Goal: Transaction & Acquisition: Purchase product/service

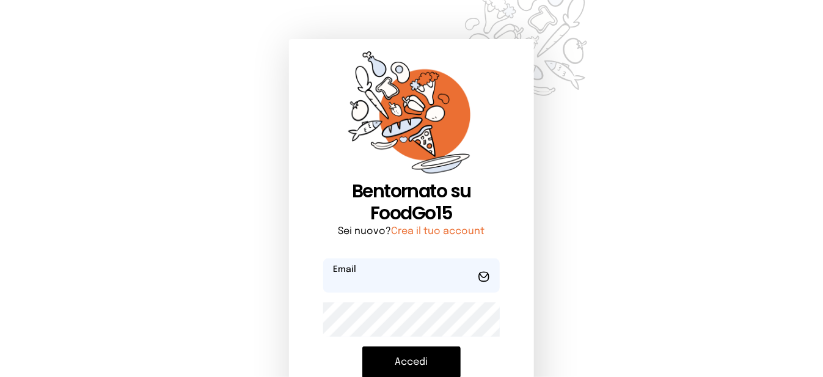
type input "**********"
click at [414, 360] on button "Accedi" at bounding box center [411, 362] width 98 height 32
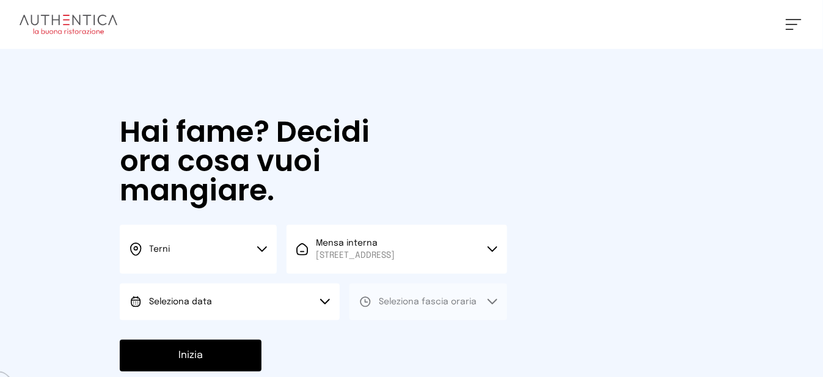
click at [257, 314] on button "Seleziona data" at bounding box center [230, 302] width 220 height 37
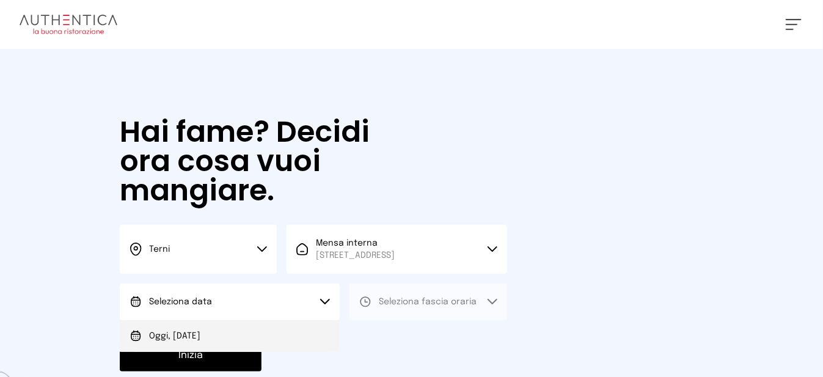
click at [274, 338] on li "Oggi, [DATE]" at bounding box center [230, 336] width 220 height 32
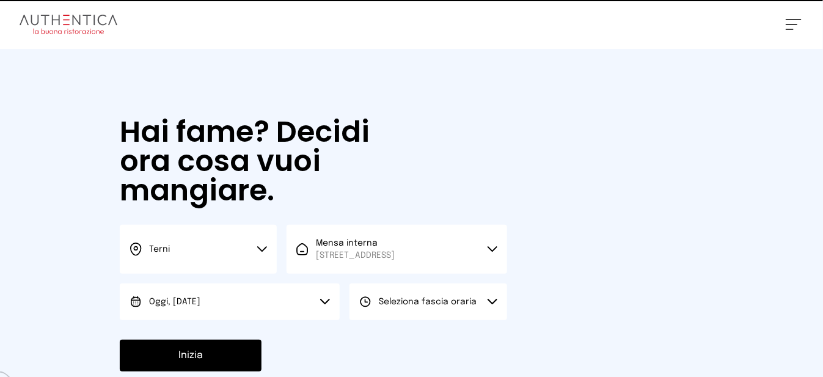
click at [401, 306] on span "Seleziona fascia oraria" at bounding box center [428, 302] width 98 height 9
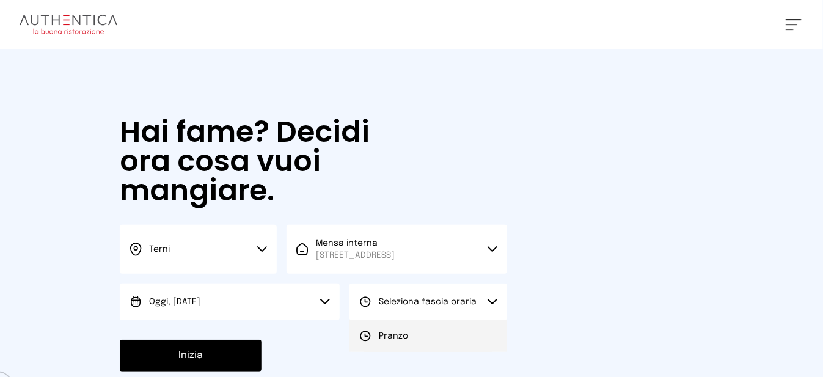
click at [408, 346] on li "Pranzo" at bounding box center [427, 336] width 157 height 32
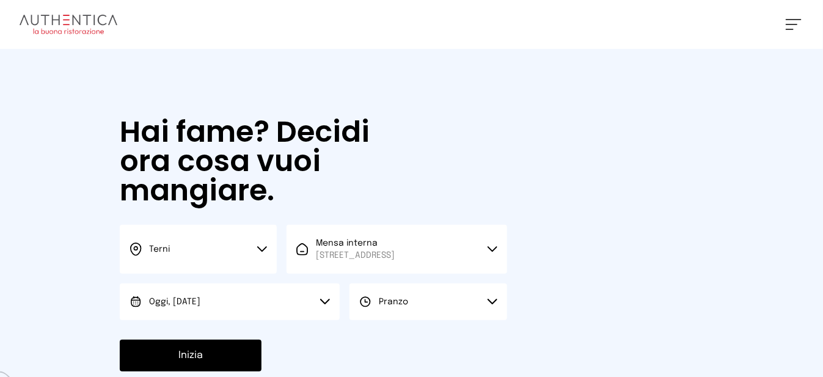
click at [184, 367] on button "Inizia" at bounding box center [191, 356] width 142 height 32
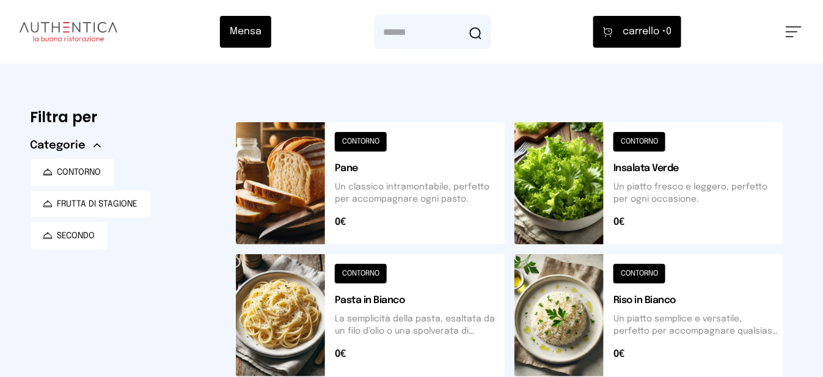
click at [310, 171] on button at bounding box center [370, 183] width 269 height 122
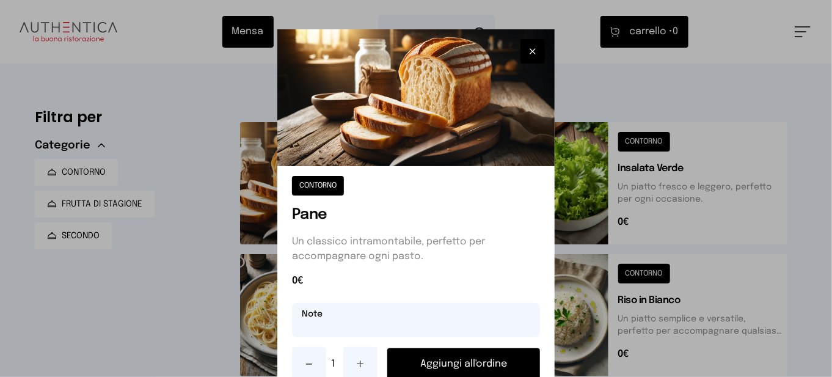
click at [341, 330] on input "text" at bounding box center [416, 320] width 248 height 34
type input "**********"
click at [448, 362] on button "Aggiungi all'ordine" at bounding box center [463, 364] width 153 height 32
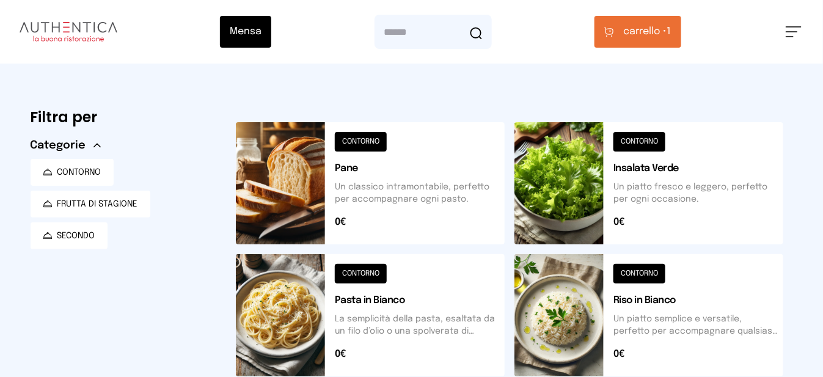
click at [560, 194] on button at bounding box center [648, 183] width 269 height 122
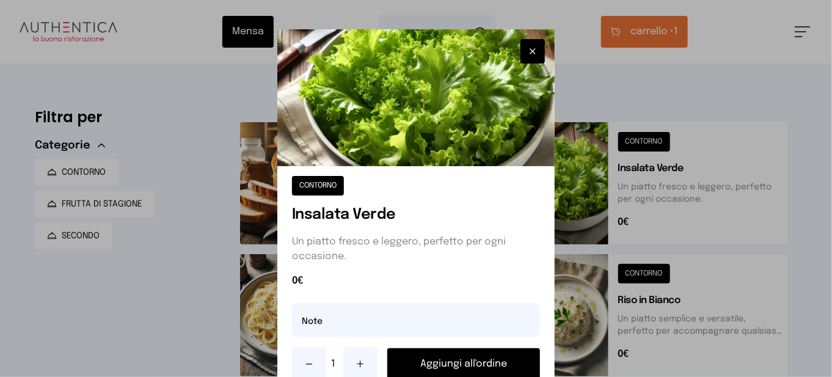
click at [498, 360] on button "Aggiungi all'ordine" at bounding box center [463, 364] width 153 height 32
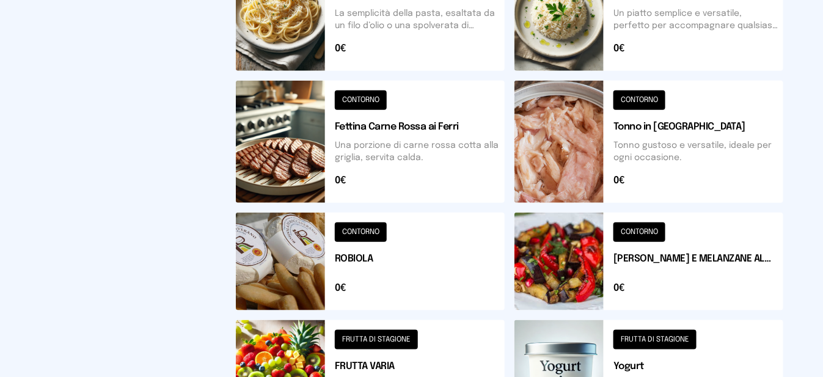
scroll to position [489, 0]
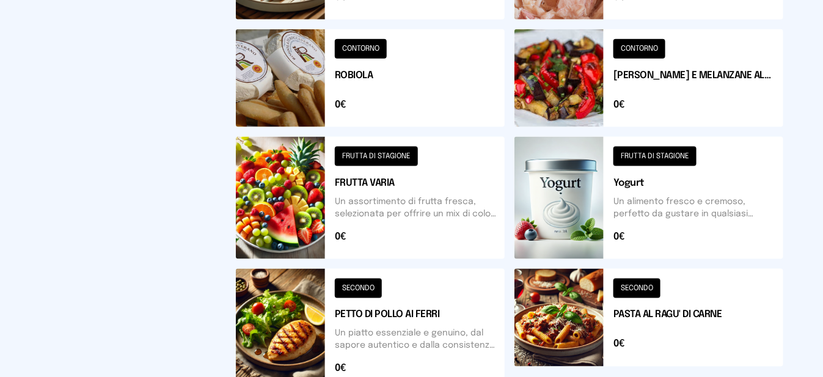
click at [280, 210] on button at bounding box center [370, 198] width 269 height 122
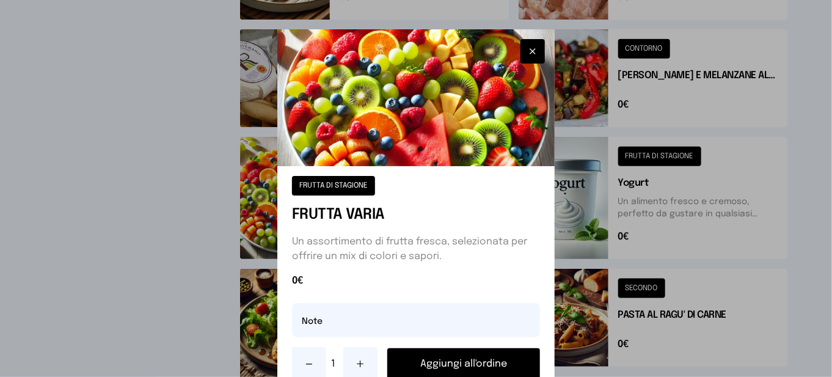
click at [407, 356] on button "Aggiungi all'ordine" at bounding box center [463, 364] width 153 height 32
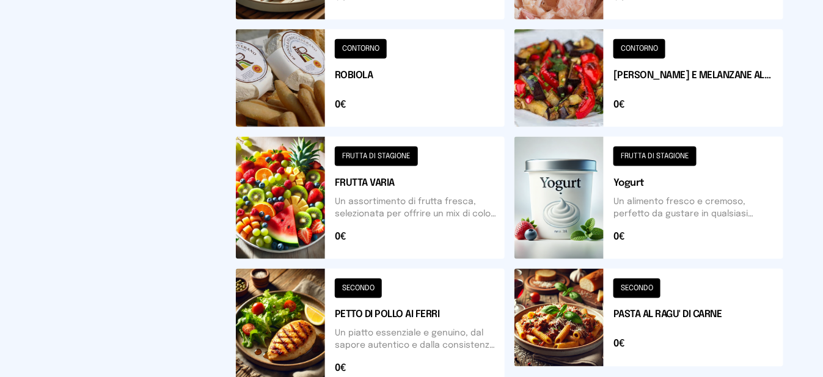
scroll to position [0, 0]
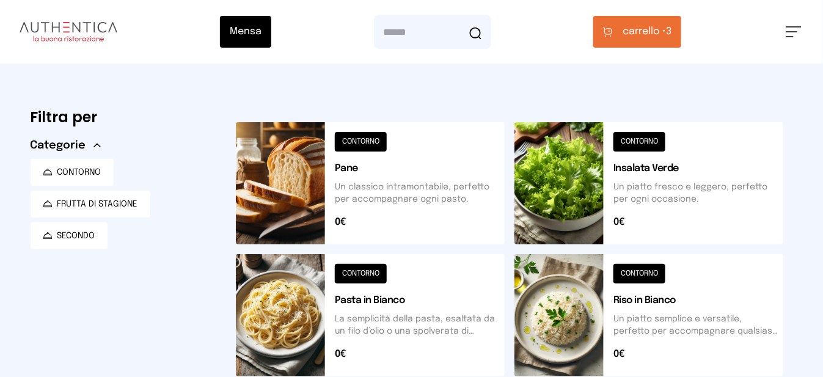
click at [667, 42] on button "carrello • 3" at bounding box center [637, 32] width 88 height 32
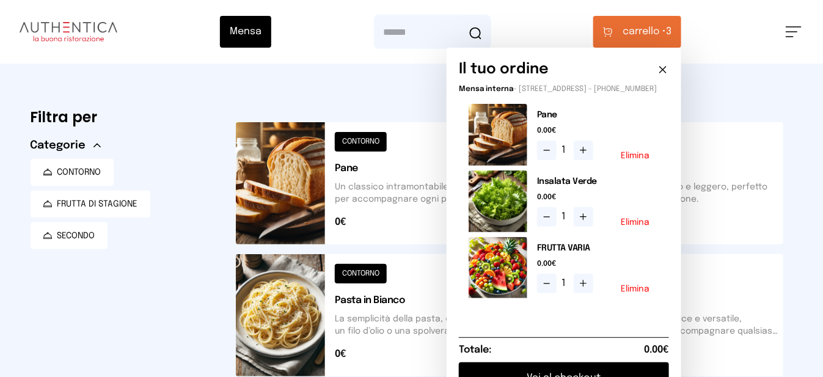
scroll to position [244, 0]
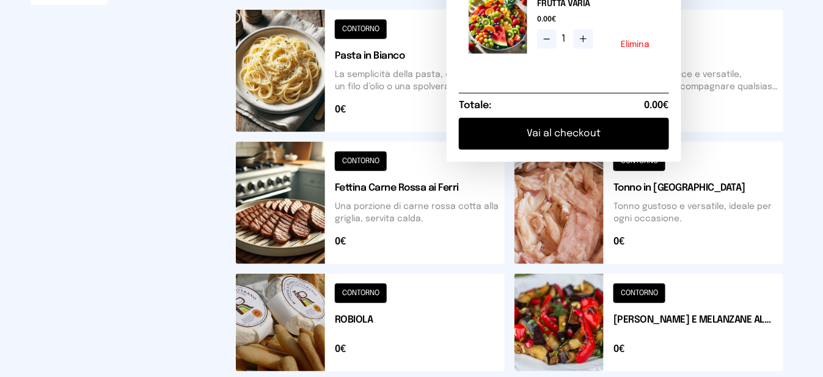
click at [616, 148] on button "Vai al checkout" at bounding box center [564, 134] width 210 height 32
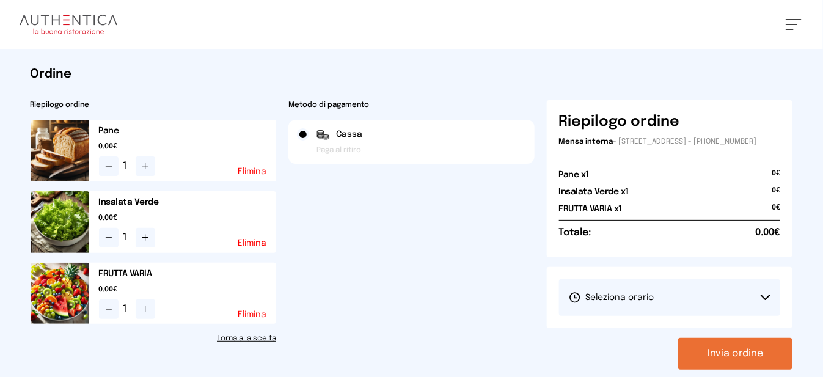
click at [729, 316] on button "Seleziona orario" at bounding box center [670, 297] width 222 height 37
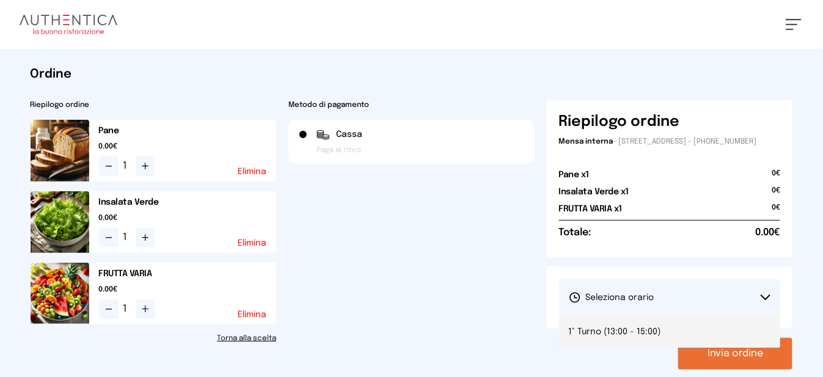
click at [726, 337] on li "1° Turno (13:00 - 15:00)" at bounding box center [670, 332] width 222 height 32
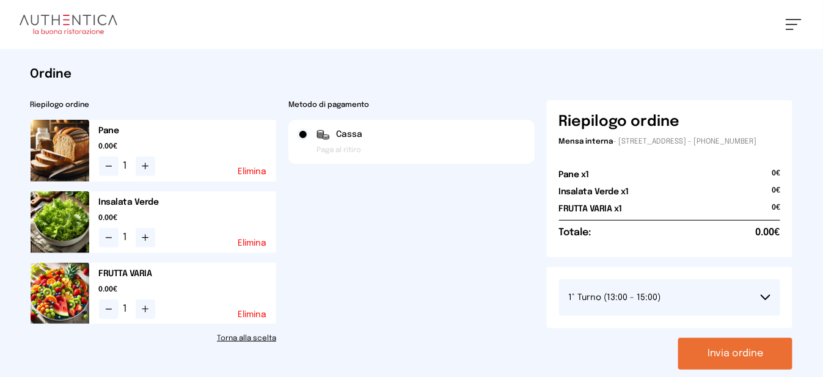
click at [728, 362] on button "Invia ordine" at bounding box center [735, 354] width 114 height 32
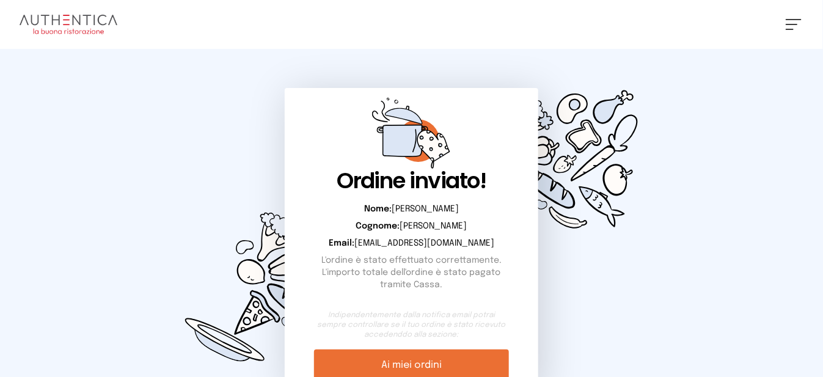
click at [799, 26] on button at bounding box center [794, 24] width 16 height 11
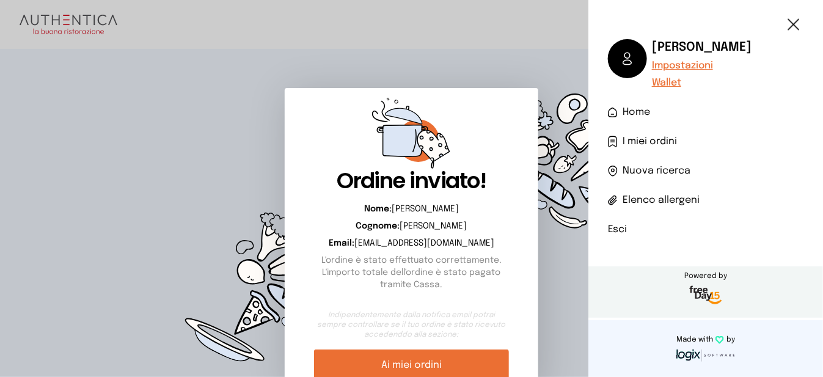
click at [613, 232] on li "Esci" at bounding box center [706, 229] width 196 height 15
